Goal: Task Accomplishment & Management: Manage account settings

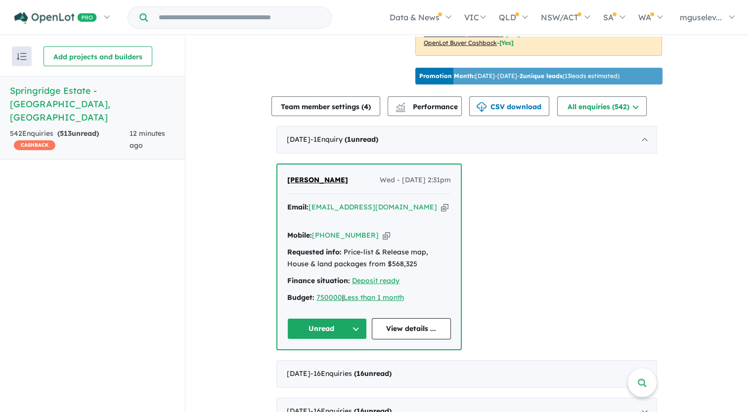
scroll to position [346, 0]
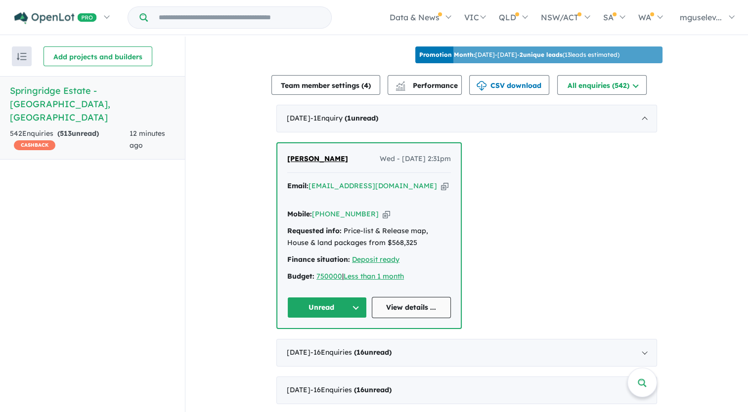
click at [407, 313] on link "View details ..." at bounding box center [412, 307] width 80 height 21
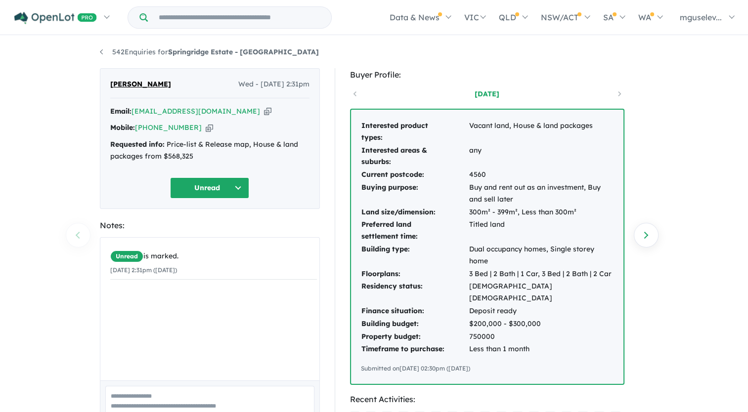
click at [264, 112] on icon "button" at bounding box center [267, 111] width 7 height 10
click at [206, 128] on icon "button" at bounding box center [209, 128] width 7 height 10
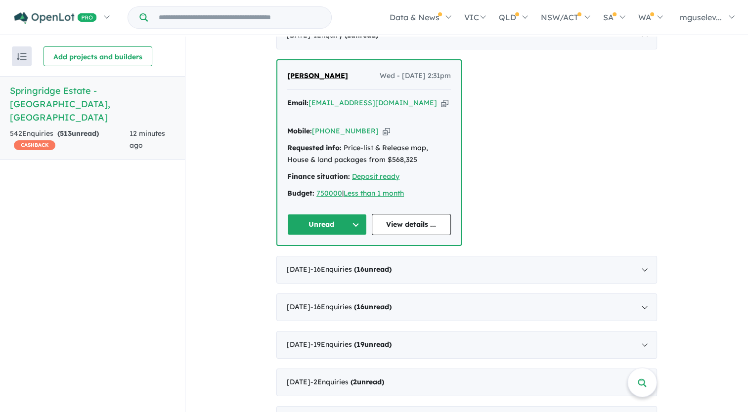
scroll to position [445, 0]
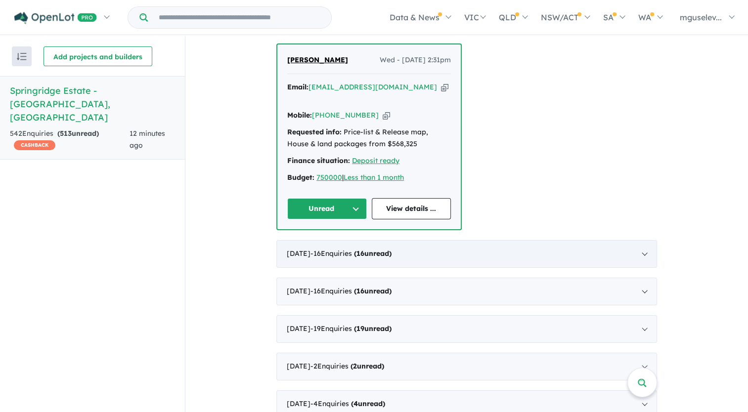
click at [538, 254] on div "[DATE] - 16 Enquir ies ( 16 unread)" at bounding box center [466, 254] width 381 height 28
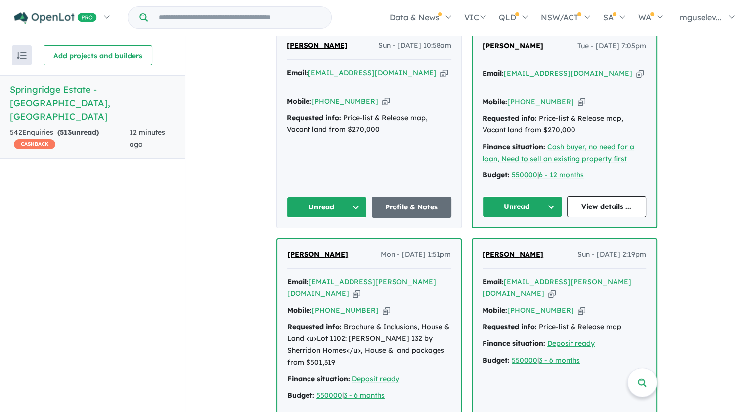
scroll to position [692, 0]
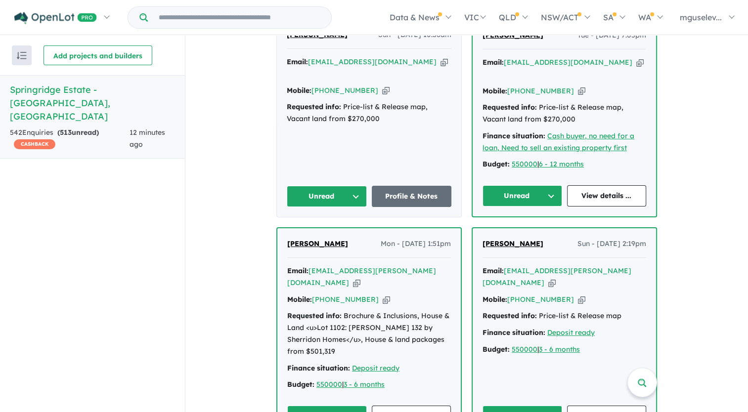
click at [360, 278] on icon "button" at bounding box center [356, 283] width 7 height 10
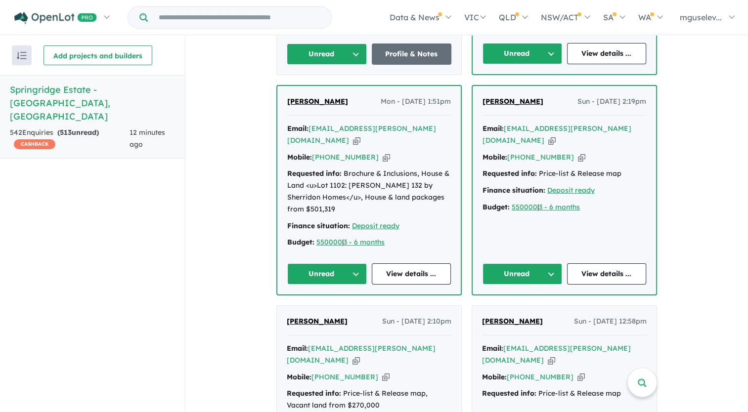
scroll to position [841, 0]
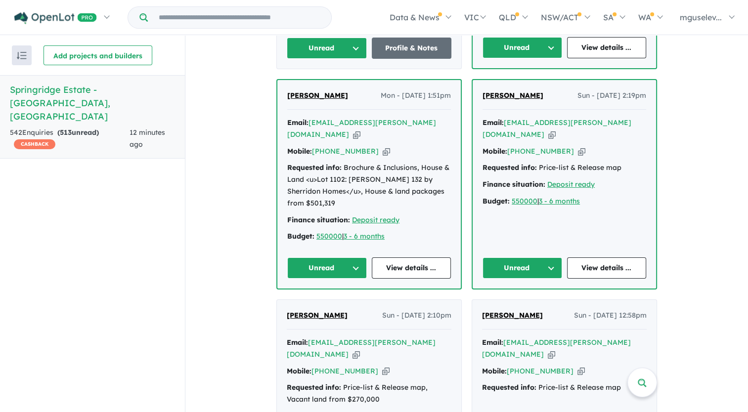
click at [360, 350] on icon "button" at bounding box center [356, 355] width 7 height 10
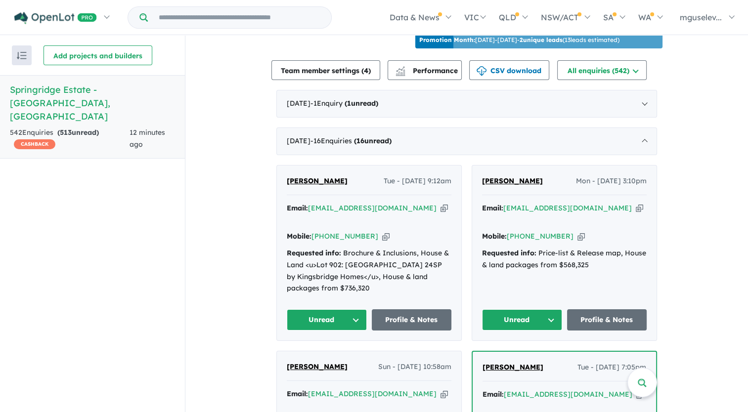
scroll to position [346, 0]
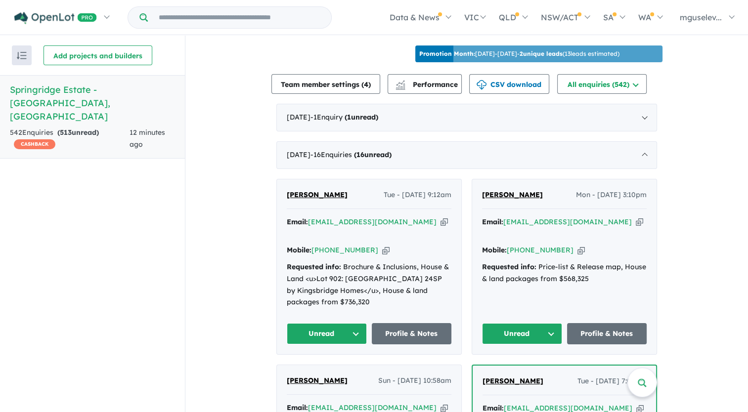
click at [636, 227] on icon "button" at bounding box center [639, 222] width 7 height 10
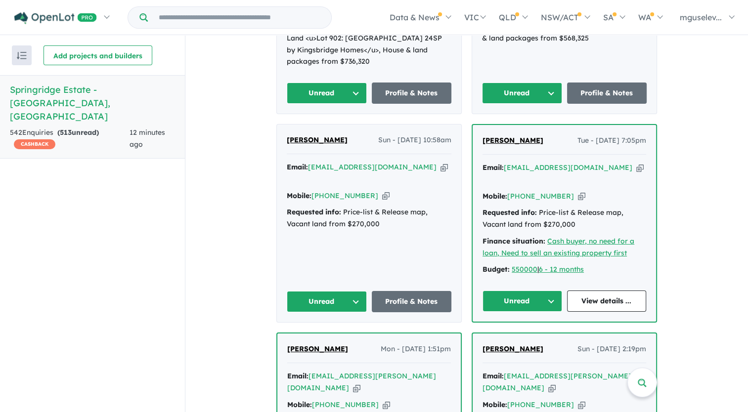
scroll to position [593, 0]
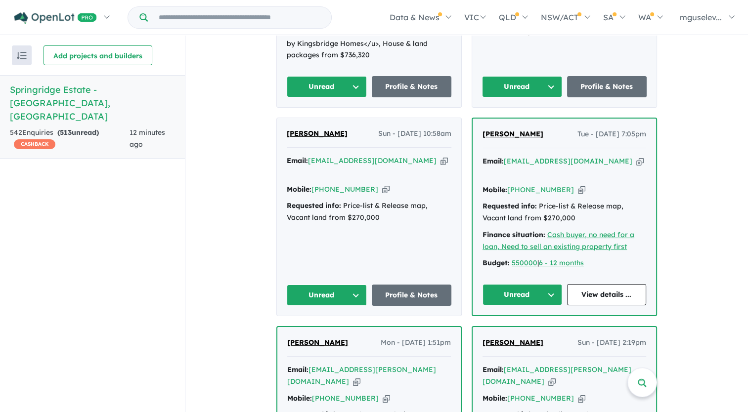
click at [636, 163] on icon "button" at bounding box center [639, 161] width 7 height 10
click at [395, 164] on div "Email: m52h9197@gmail.com Copied!" at bounding box center [369, 167] width 165 height 24
click at [441, 165] on icon "button" at bounding box center [444, 161] width 7 height 10
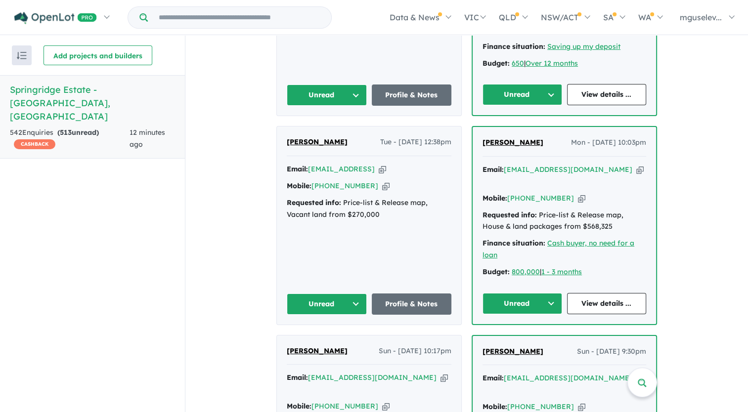
scroll to position [1385, 0]
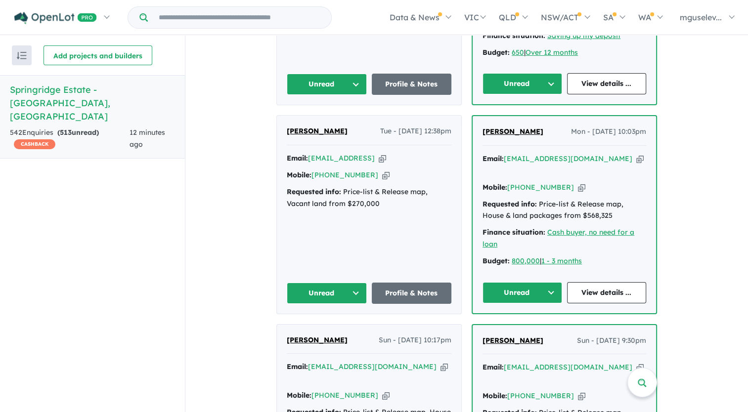
click at [636, 154] on icon "button" at bounding box center [639, 159] width 7 height 10
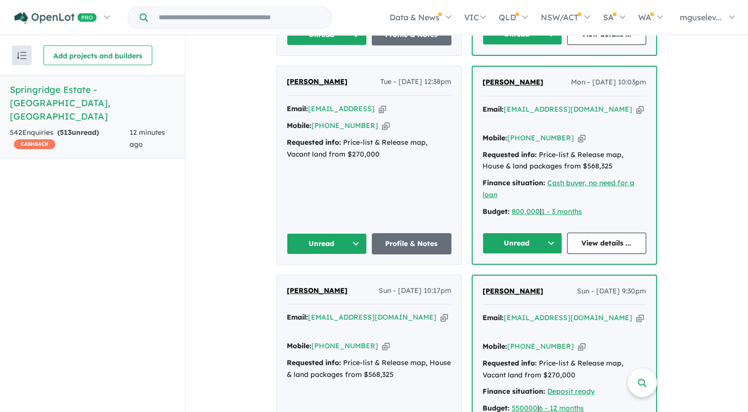
click at [441, 313] on icon "button" at bounding box center [444, 318] width 7 height 10
click at [636, 313] on icon "button" at bounding box center [639, 318] width 7 height 10
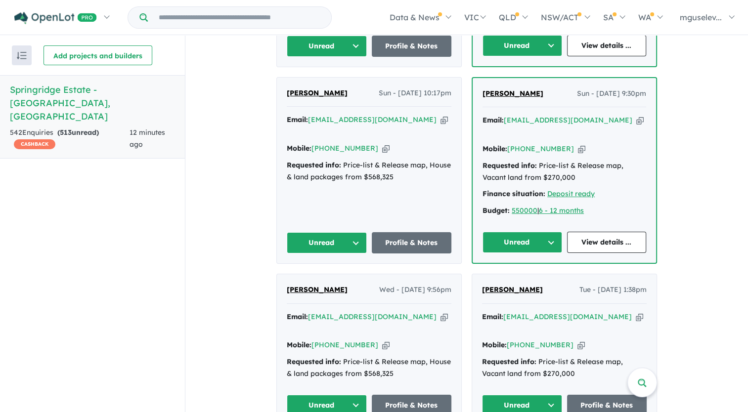
scroll to position [1731, 0]
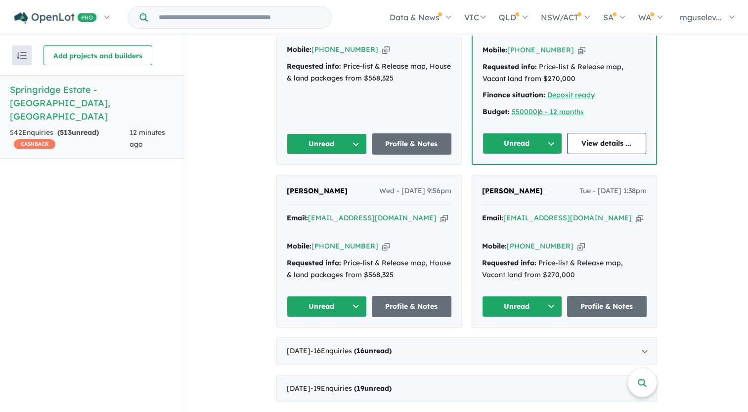
click at [441, 213] on icon "button" at bounding box center [444, 218] width 7 height 10
click at [636, 213] on icon "button" at bounding box center [639, 218] width 7 height 10
